Goal: Information Seeking & Learning: Learn about a topic

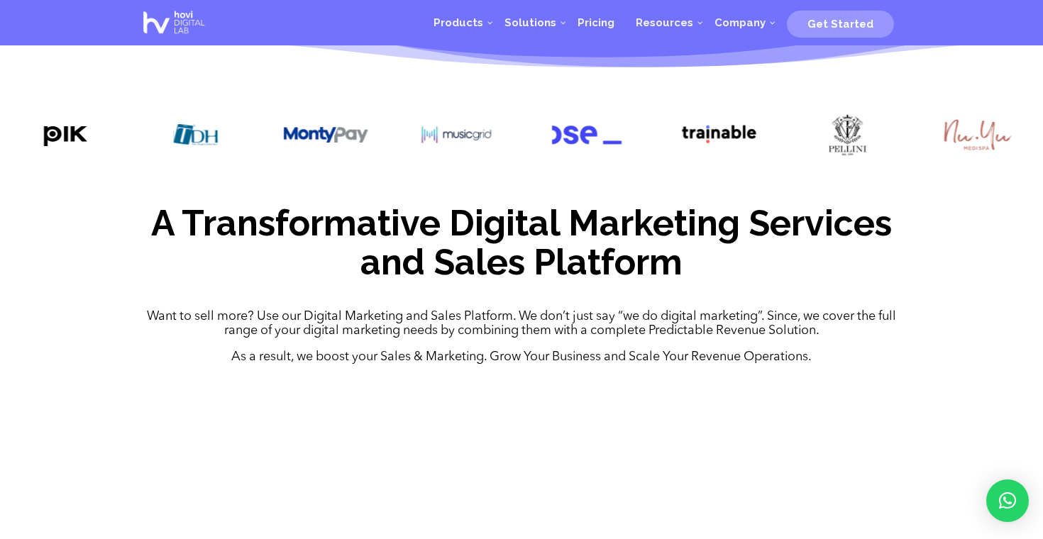
scroll to position [566, 0]
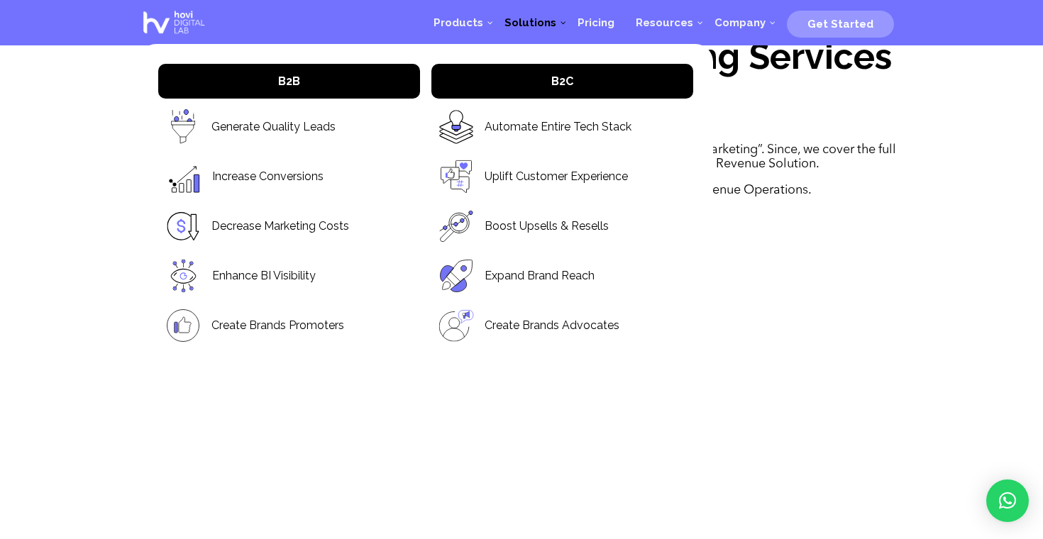
click at [565, 21] on span "Solutions" at bounding box center [530, 22] width 73 height 13
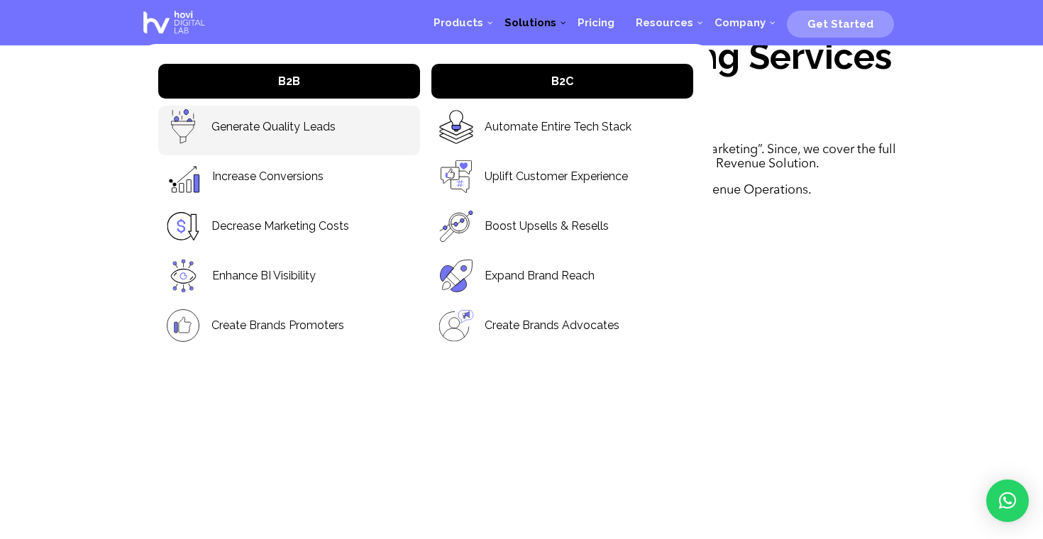
click at [309, 119] on link "Generate Quality Leads" at bounding box center [273, 126] width 124 height 16
click at [323, 124] on link "Generate Quality Leads" at bounding box center [273, 126] width 124 height 16
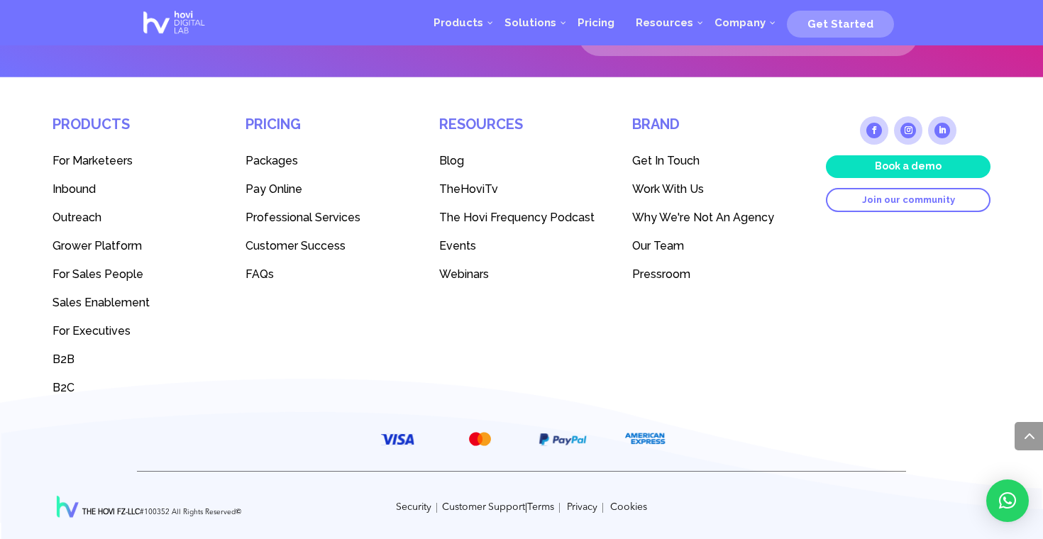
scroll to position [3757, 0]
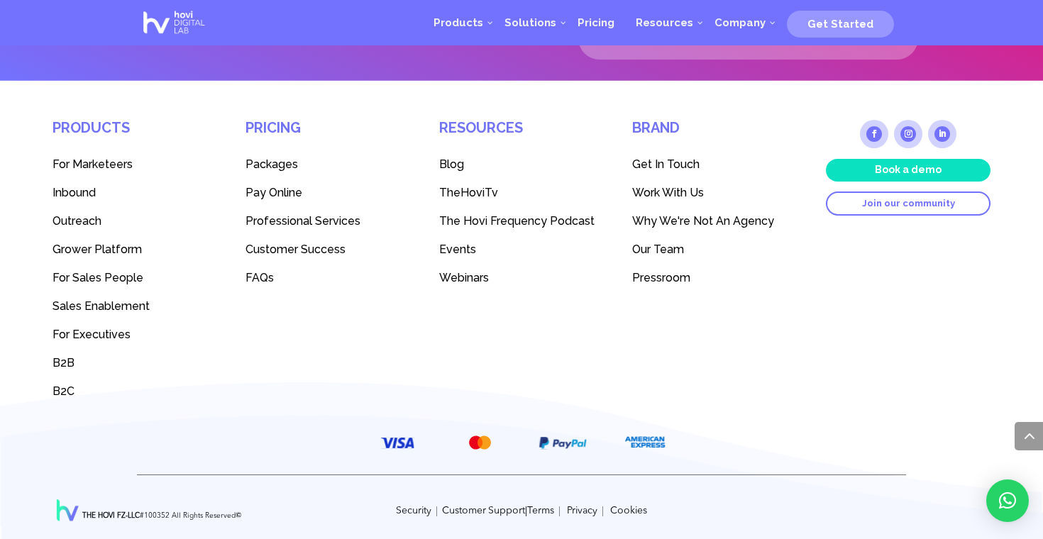
click at [651, 162] on span "Get In Touch" at bounding box center [665, 163] width 67 height 13
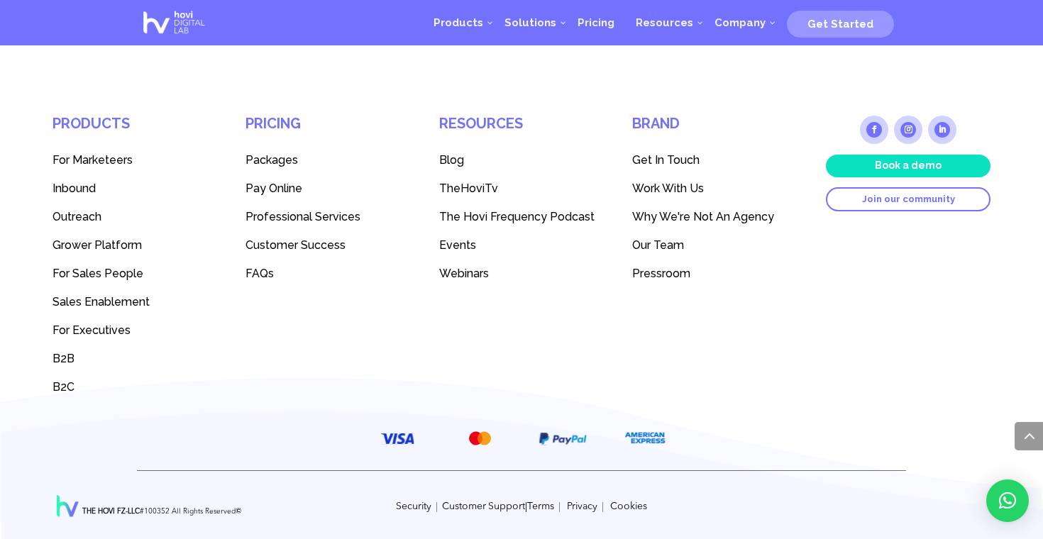
scroll to position [2019, 0]
click at [257, 153] on span "Packages" at bounding box center [271, 159] width 52 height 13
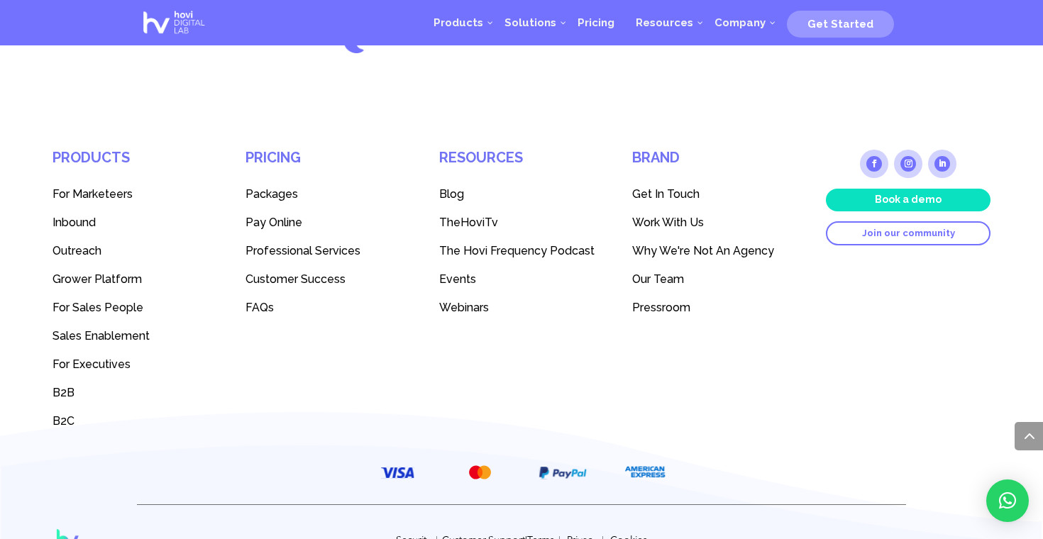
click at [91, 329] on span "Sales Enablement" at bounding box center [100, 335] width 97 height 13
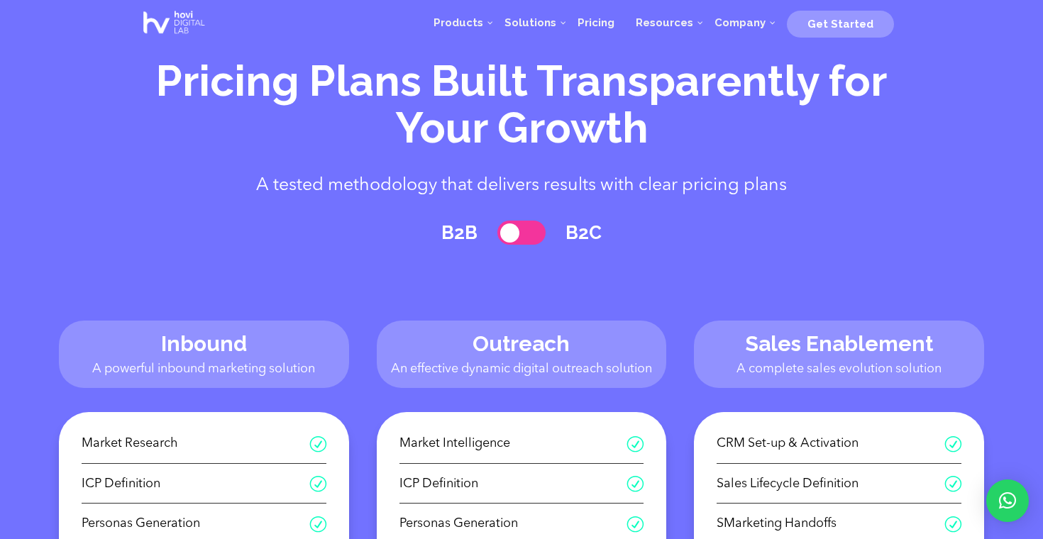
scroll to position [62, 0]
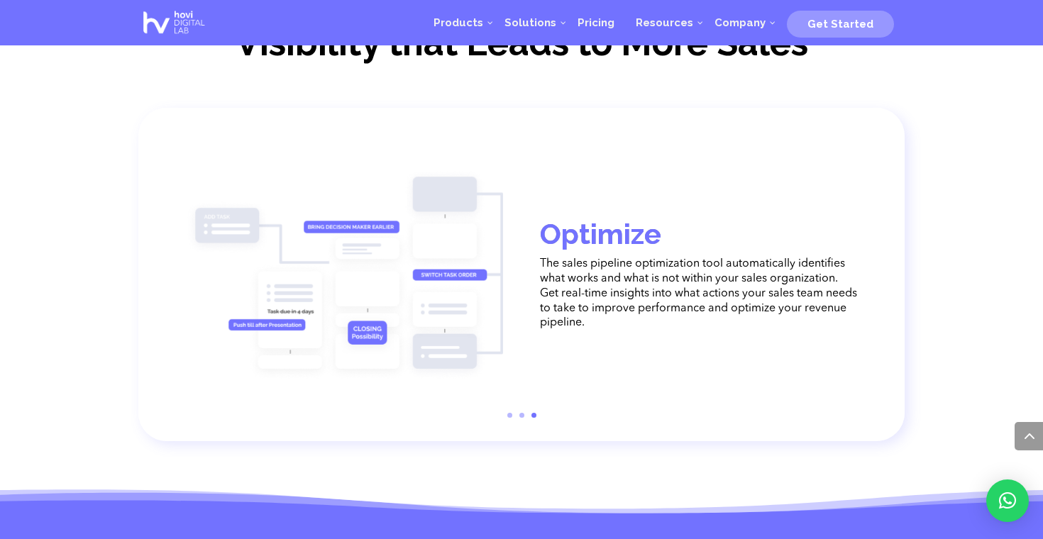
scroll to position [2557, 0]
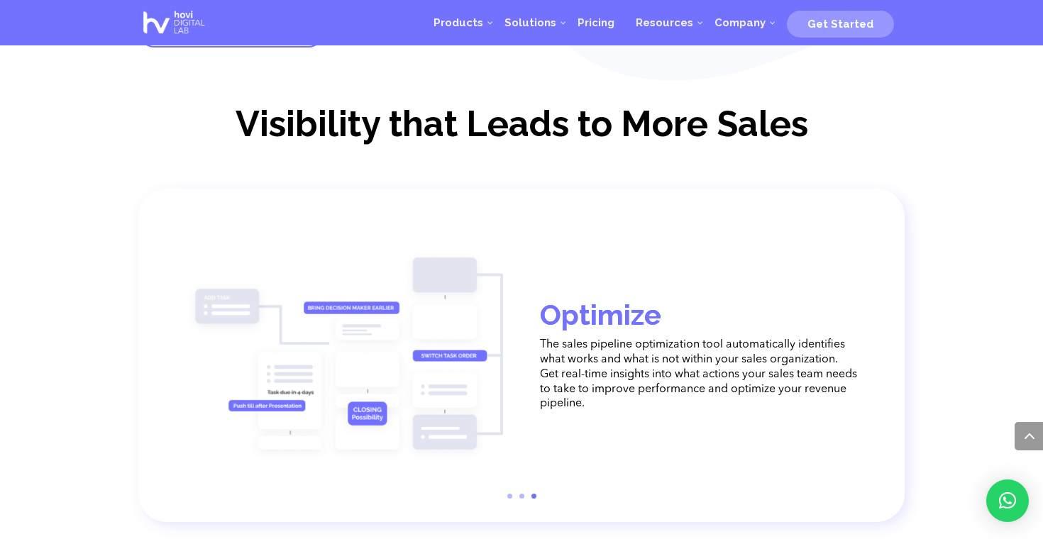
click at [510, 494] on link "1" at bounding box center [509, 496] width 5 height 5
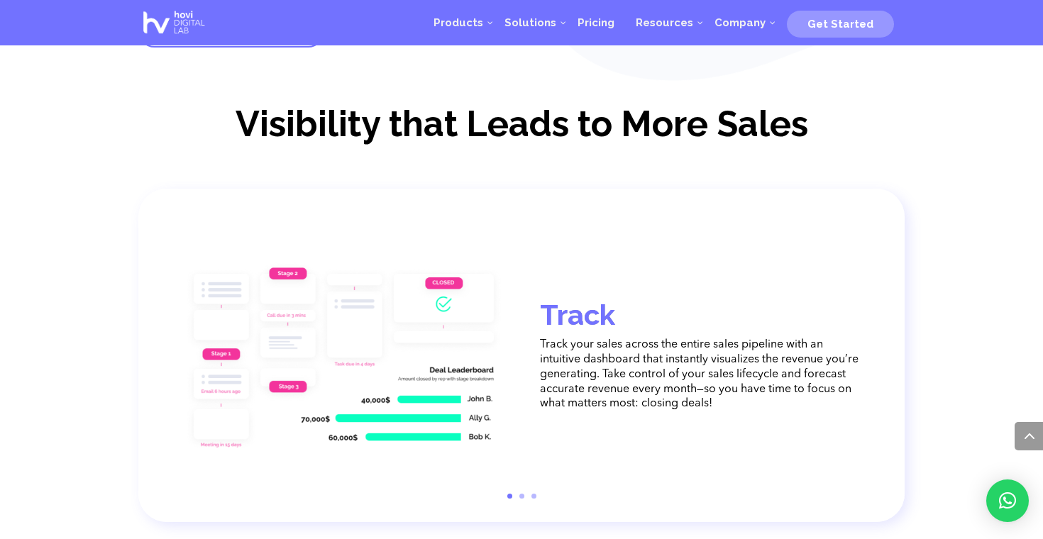
click at [523, 494] on link "2" at bounding box center [521, 496] width 5 height 5
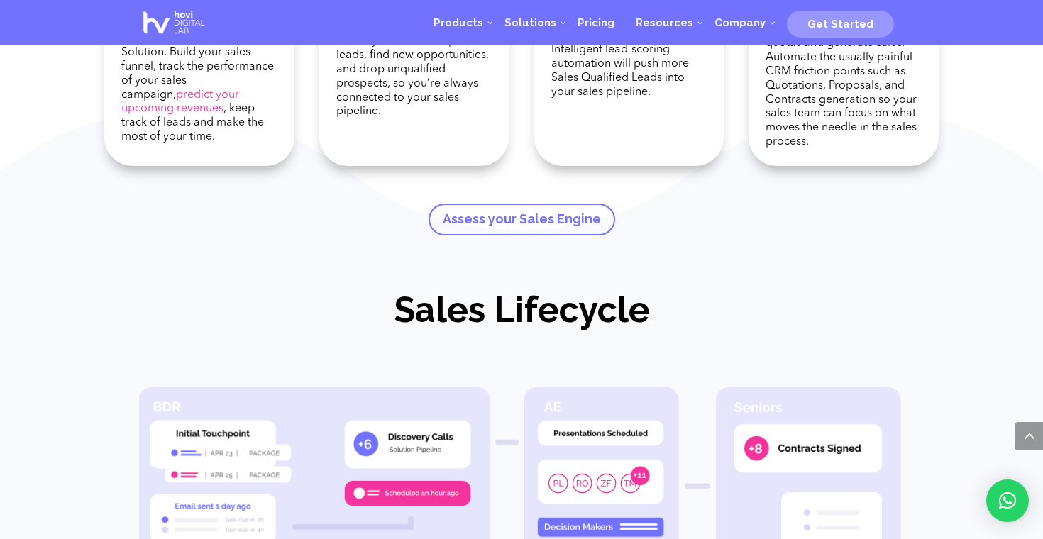
scroll to position [406, 0]
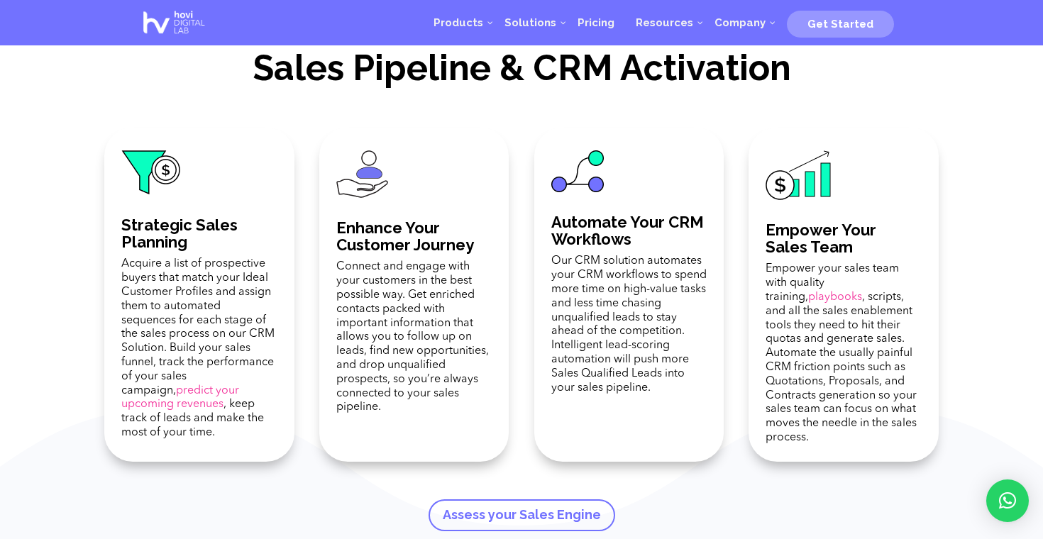
click at [412, 309] on p "Connect and engage with your customers in the best possible way. Get enriched c…" at bounding box center [414, 337] width 156 height 155
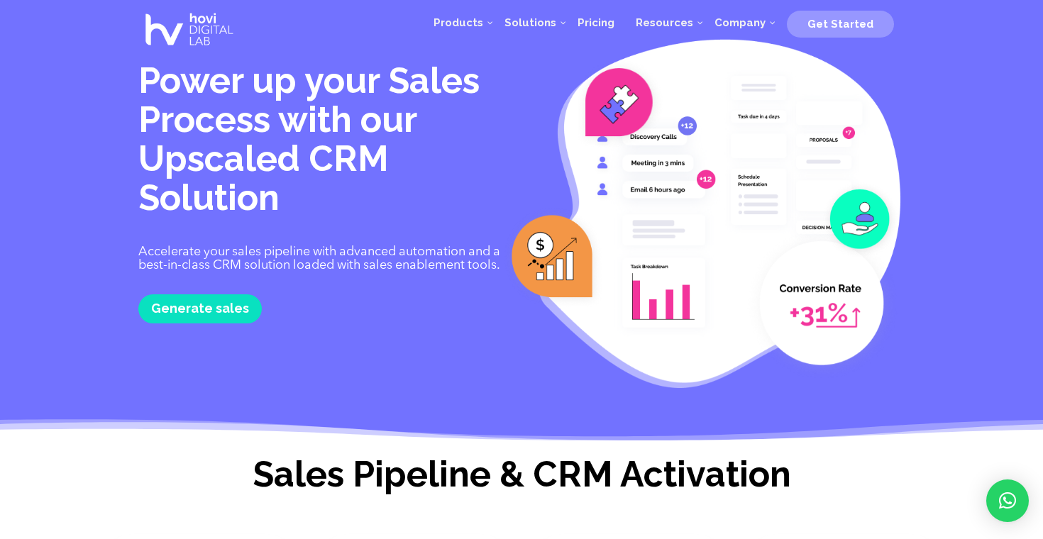
scroll to position [0, 0]
